Goal: Contribute content

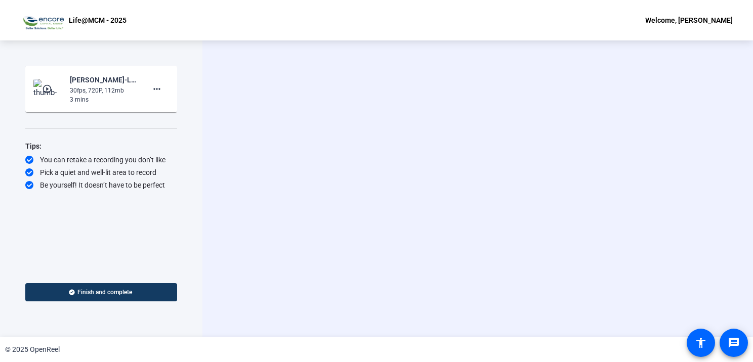
click at [688, 19] on div "Welcome, [PERSON_NAME]" at bounding box center [689, 20] width 88 height 12
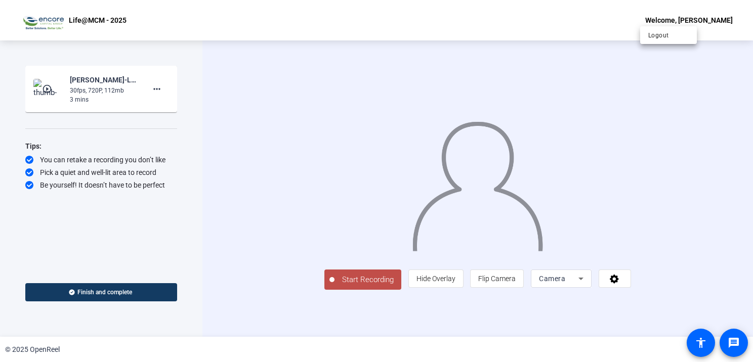
click at [109, 239] on div at bounding box center [376, 181] width 753 height 362
click at [119, 289] on span "Finish and complete" at bounding box center [104, 292] width 55 height 8
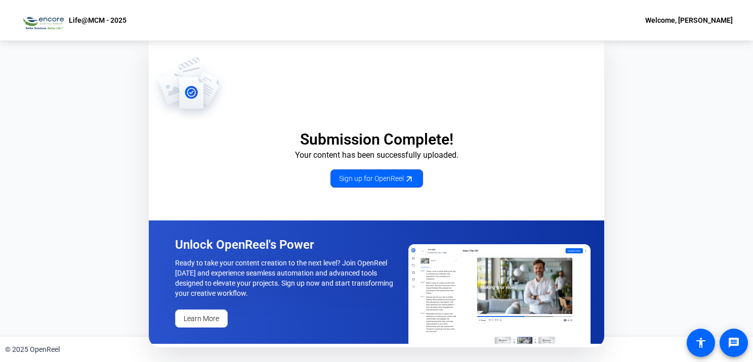
click at [712, 19] on div "Welcome, [PERSON_NAME]" at bounding box center [689, 20] width 88 height 12
click at [662, 38] on span "Logout" at bounding box center [668, 35] width 40 height 12
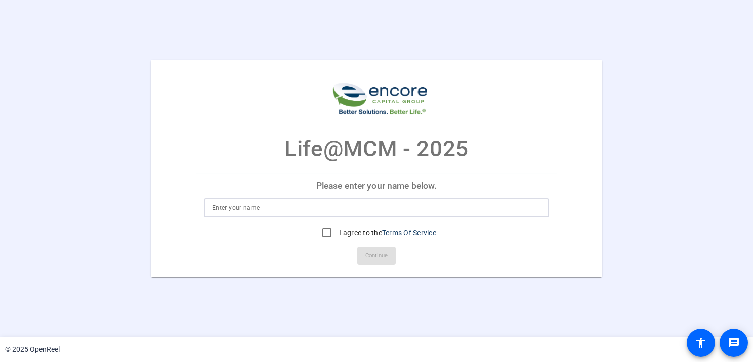
click at [249, 206] on input at bounding box center [376, 208] width 329 height 12
click at [262, 213] on input at bounding box center [376, 208] width 329 height 12
type input "Chadwin Agner"
click at [322, 232] on input "I agree to the Terms Of Service" at bounding box center [327, 233] width 20 height 20
checkbox input "true"
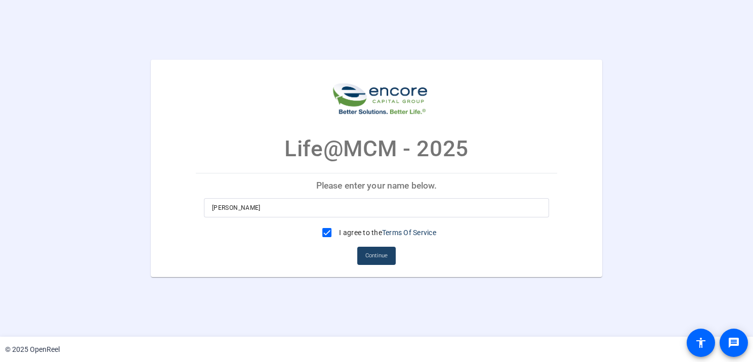
click at [377, 256] on span "Continue" at bounding box center [376, 255] width 22 height 15
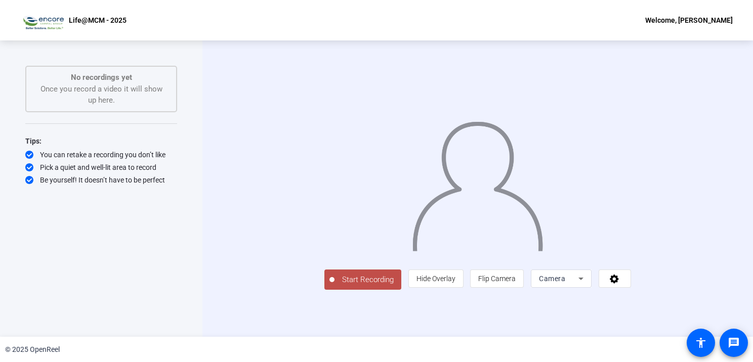
click at [411, 339] on div "© 2025 OpenReel" at bounding box center [376, 349] width 753 height 25
click at [335, 286] on span "Start Recording" at bounding box center [368, 280] width 67 height 12
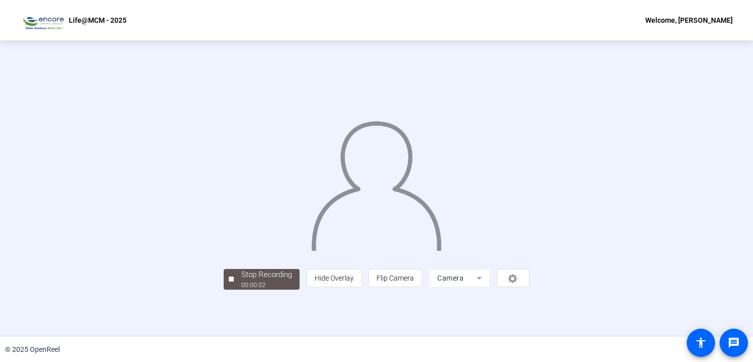
scroll to position [34, 0]
click at [229, 282] on div at bounding box center [231, 279] width 5 height 5
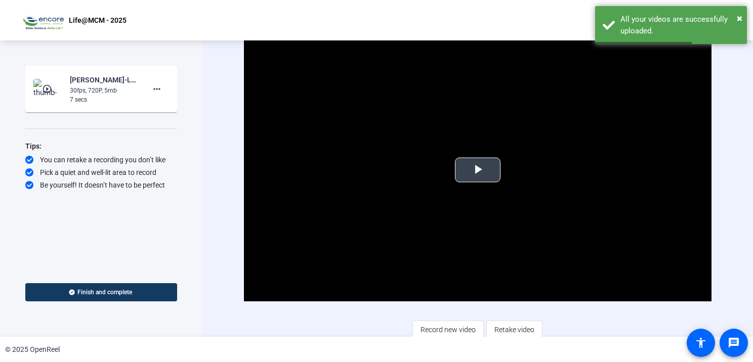
click at [502, 222] on video "Video Player" at bounding box center [478, 169] width 468 height 263
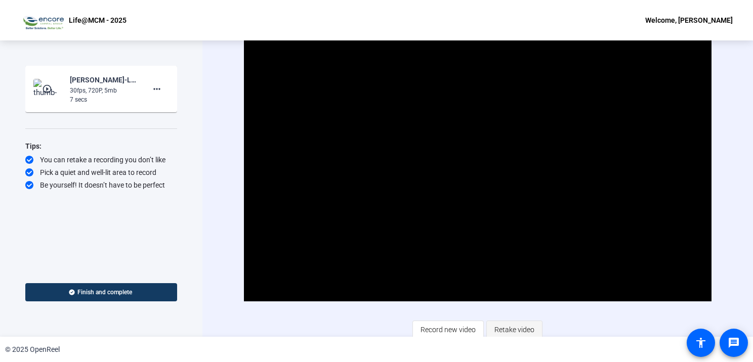
click at [512, 322] on span "Retake video" at bounding box center [514, 329] width 40 height 19
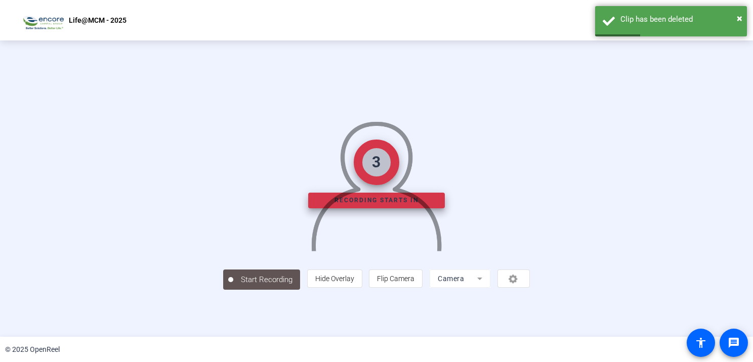
click at [324, 252] on img at bounding box center [376, 182] width 133 height 138
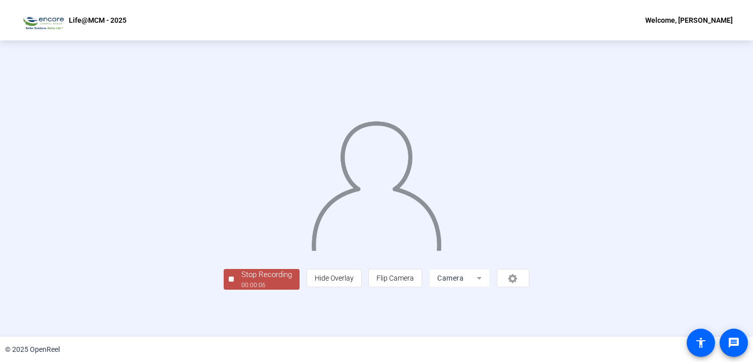
click at [241, 290] on div "00:00:06" at bounding box center [266, 285] width 51 height 9
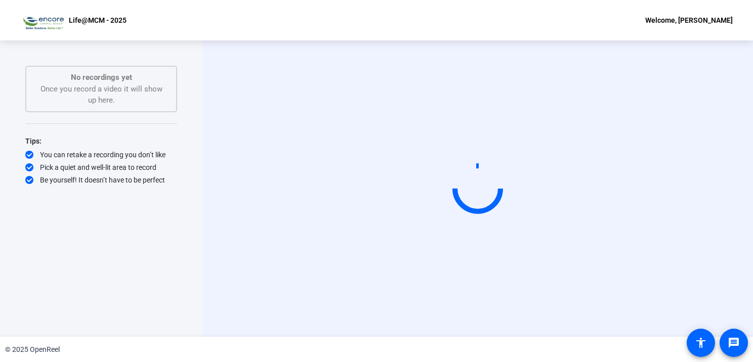
scroll to position [0, 0]
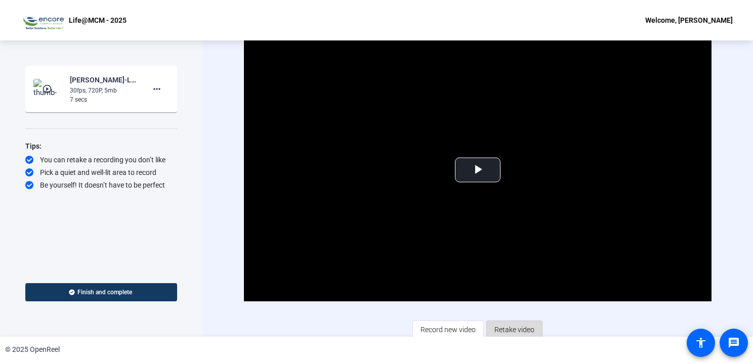
click at [513, 328] on span "Retake video" at bounding box center [514, 329] width 40 height 19
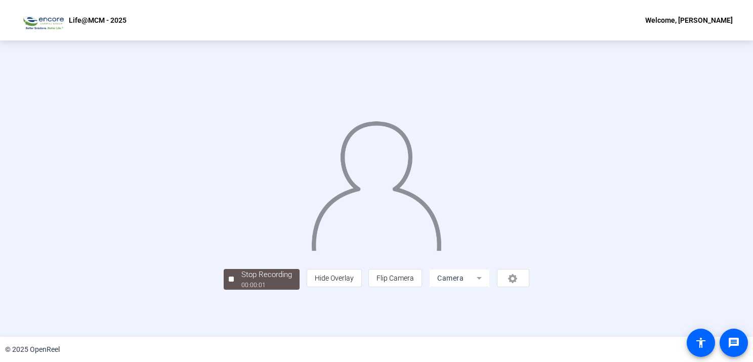
click at [442, 251] on img at bounding box center [376, 182] width 132 height 138
click at [385, 192] on img at bounding box center [376, 182] width 132 height 138
click at [241, 281] on div "Stop Recording" at bounding box center [266, 275] width 51 height 12
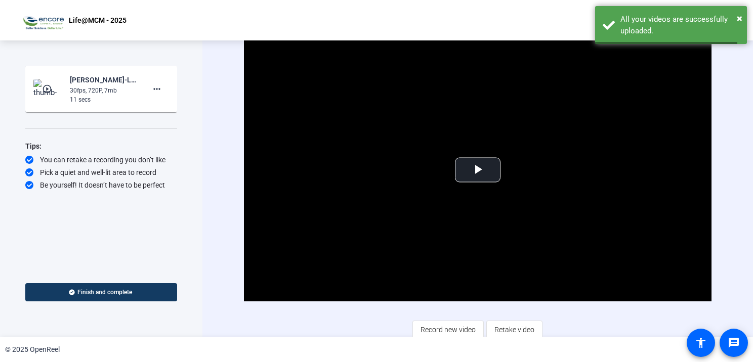
scroll to position [4, 0]
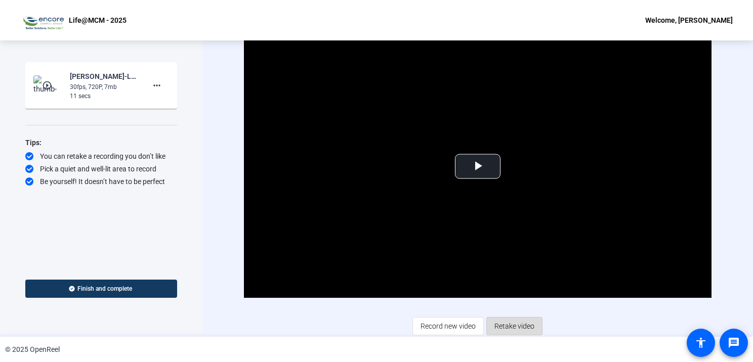
click at [520, 324] on span "Retake video" at bounding box center [514, 326] width 40 height 19
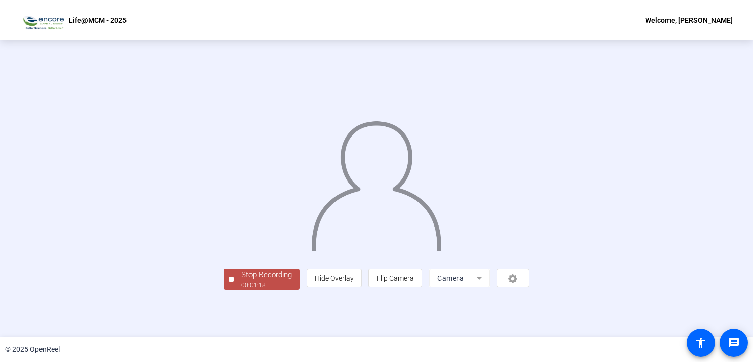
scroll to position [34, 0]
click at [241, 281] on div "Stop Recording" at bounding box center [266, 275] width 51 height 12
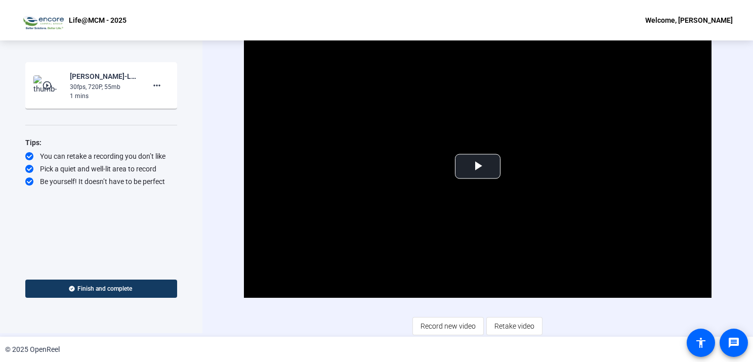
scroll to position [0, 0]
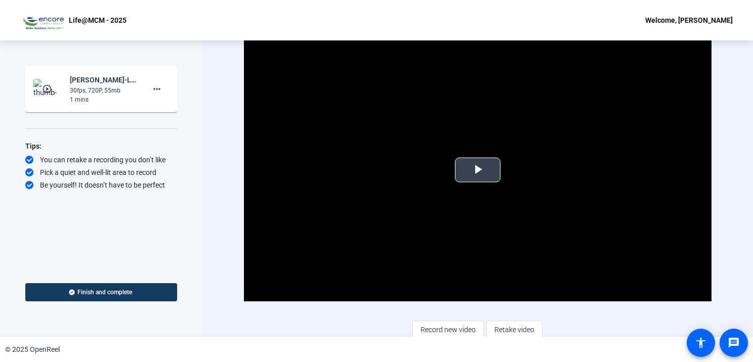
click at [478, 170] on span "Video Player" at bounding box center [478, 170] width 0 height 0
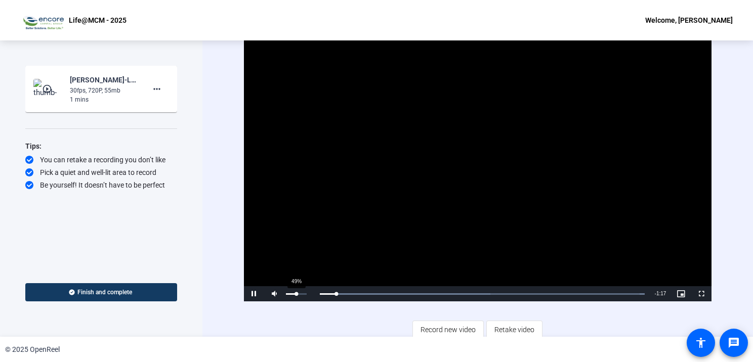
click at [296, 294] on div "49%" at bounding box center [296, 295] width 21 height 2
click at [296, 294] on div "Volume Level" at bounding box center [291, 295] width 10 height 2
click at [290, 294] on div "24%" at bounding box center [296, 293] width 25 height 15
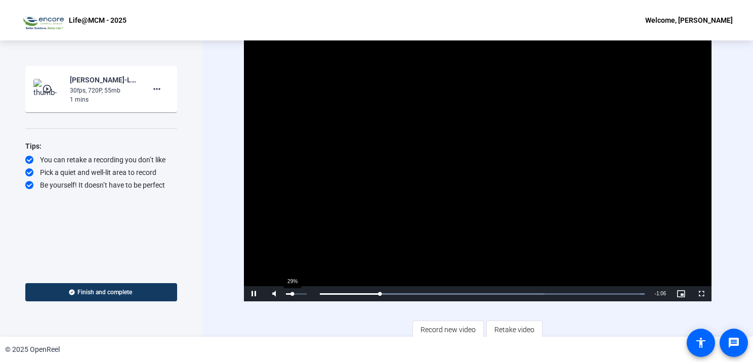
click at [291, 294] on div "Volume Level" at bounding box center [289, 295] width 6 height 2
click at [255, 294] on span "Video Player" at bounding box center [254, 294] width 20 height 0
click at [249, 294] on span "Video Player" at bounding box center [254, 294] width 20 height 0
click at [253, 294] on span "Video Player" at bounding box center [254, 294] width 20 height 0
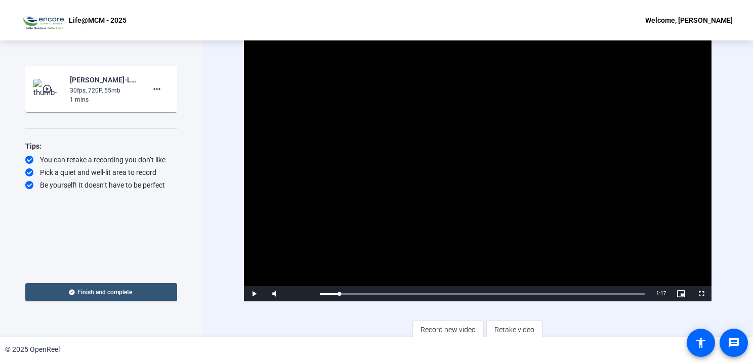
click at [120, 287] on span at bounding box center [101, 292] width 152 height 24
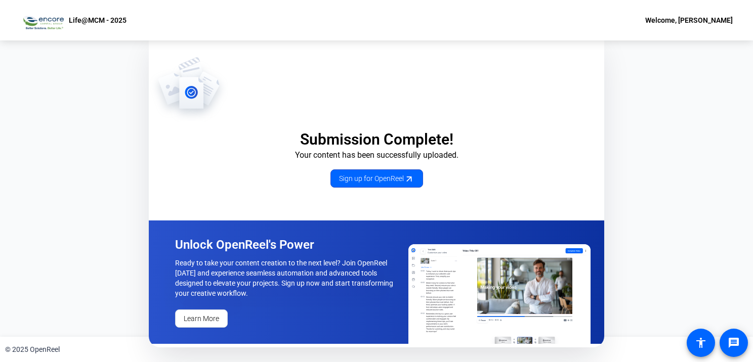
click at [663, 240] on div "Submission Complete! Your content has been successfully uploaded. Sign up for O…" at bounding box center [376, 188] width 753 height 297
